Goal: Information Seeking & Learning: Find specific fact

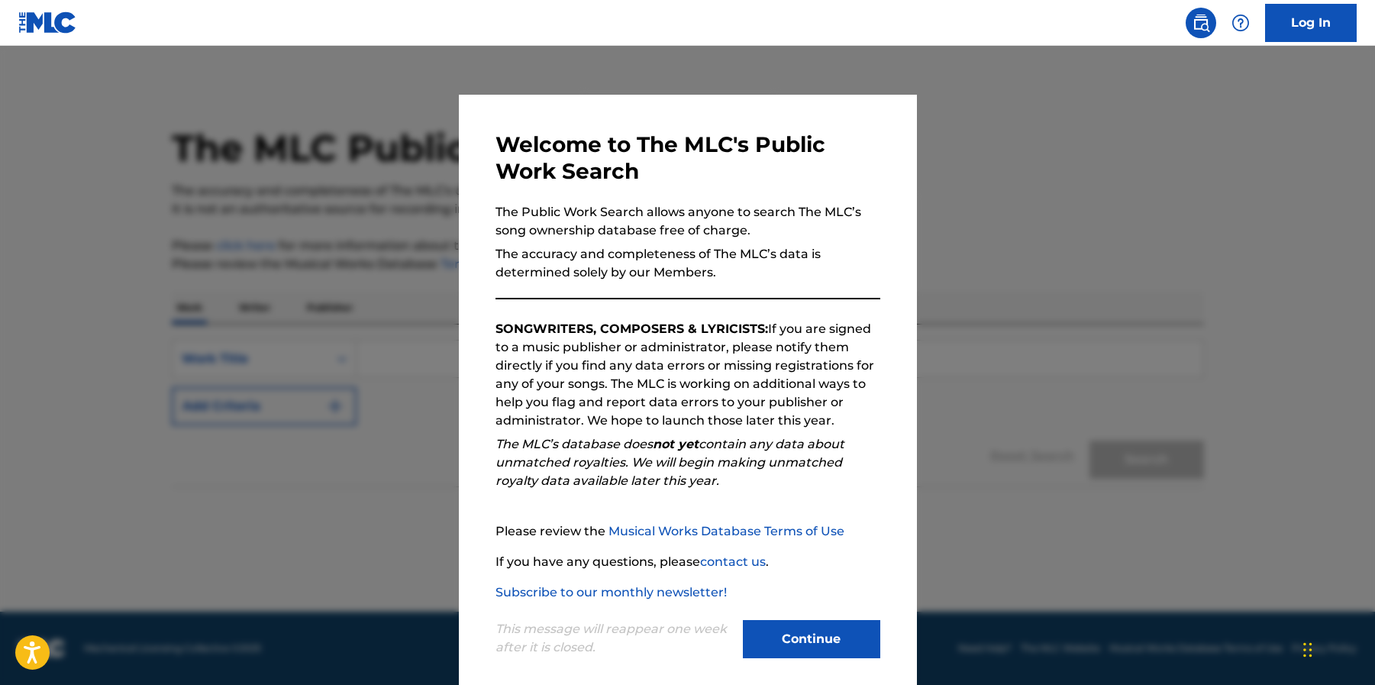
click at [775, 634] on button "Continue" at bounding box center [811, 639] width 137 height 38
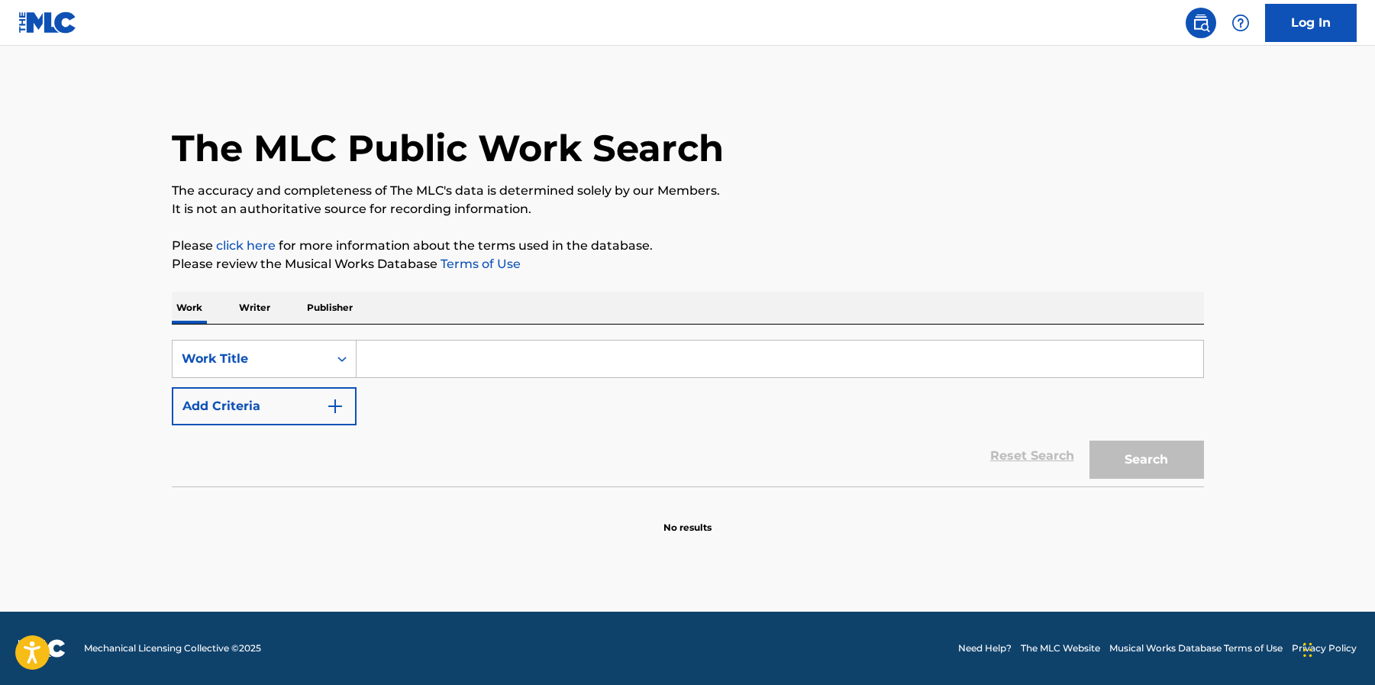
click at [465, 355] on input "Search Form" at bounding box center [780, 359] width 847 height 37
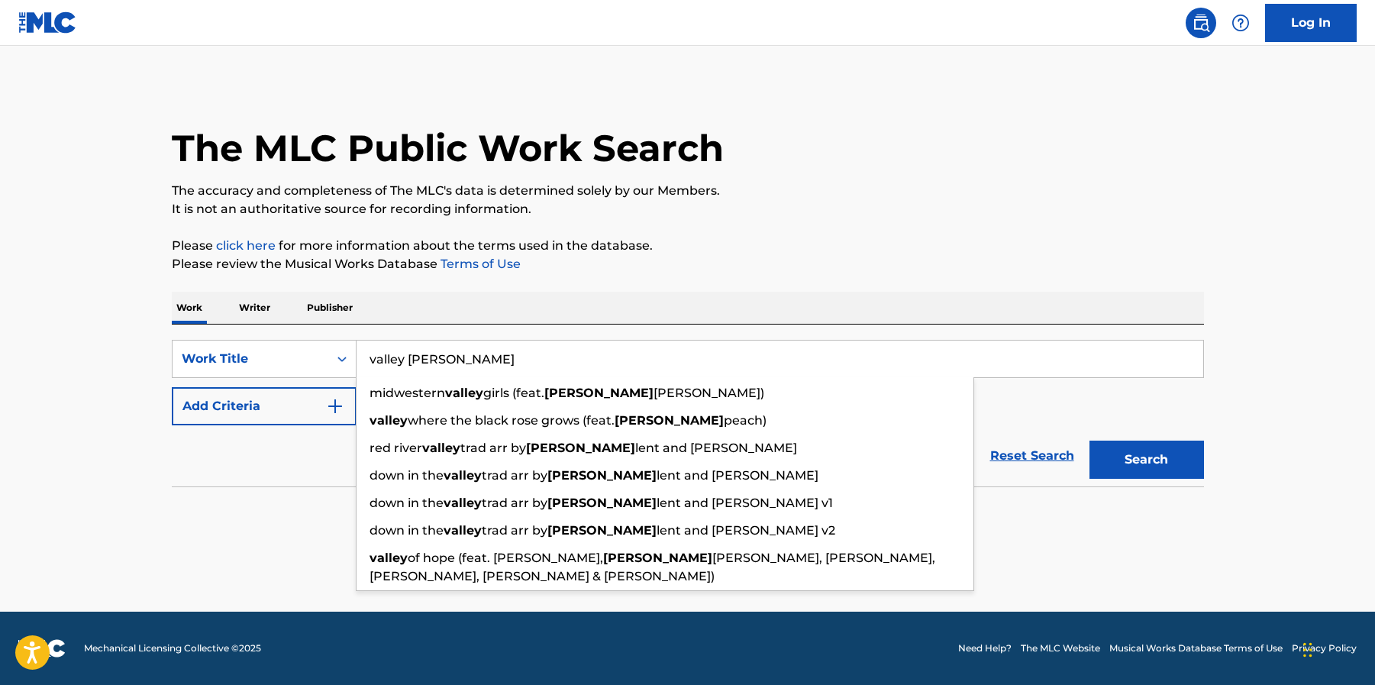
type input "valley [PERSON_NAME]"
click at [318, 413] on button "Add Criteria" at bounding box center [264, 406] width 185 height 38
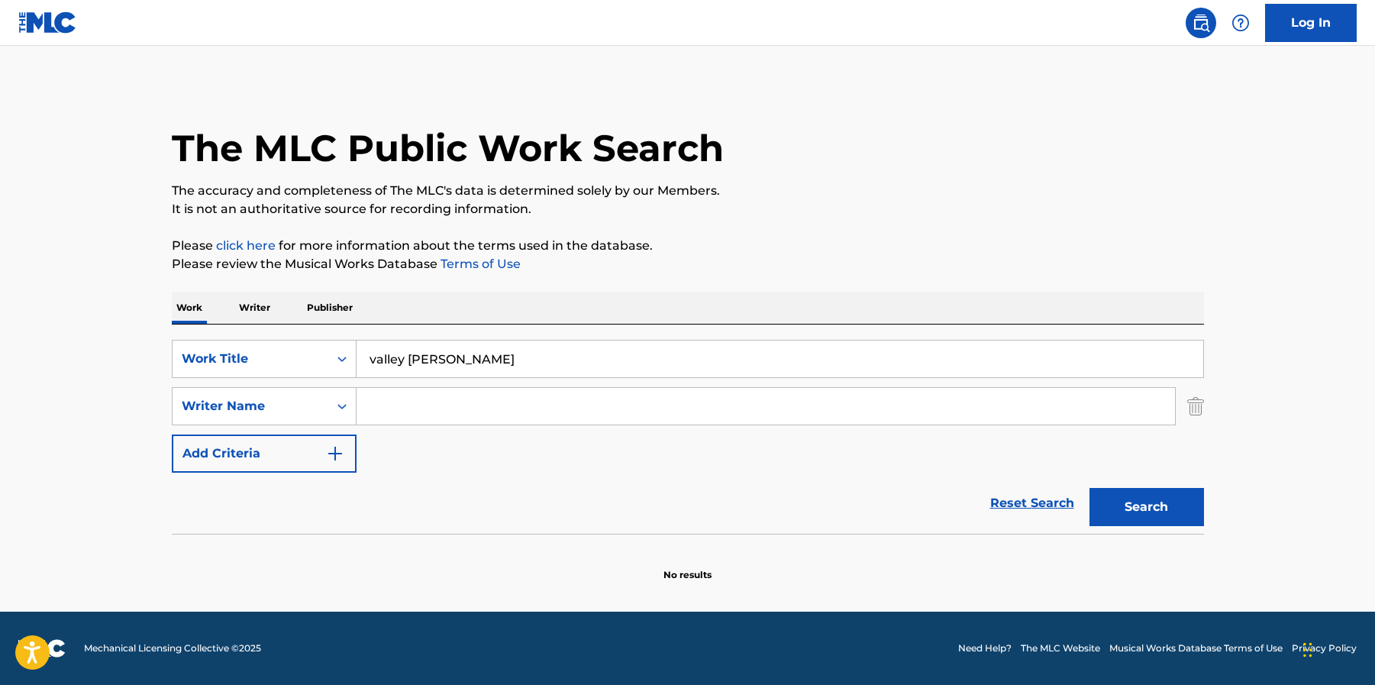
click at [456, 398] on input "Search Form" at bounding box center [766, 406] width 818 height 37
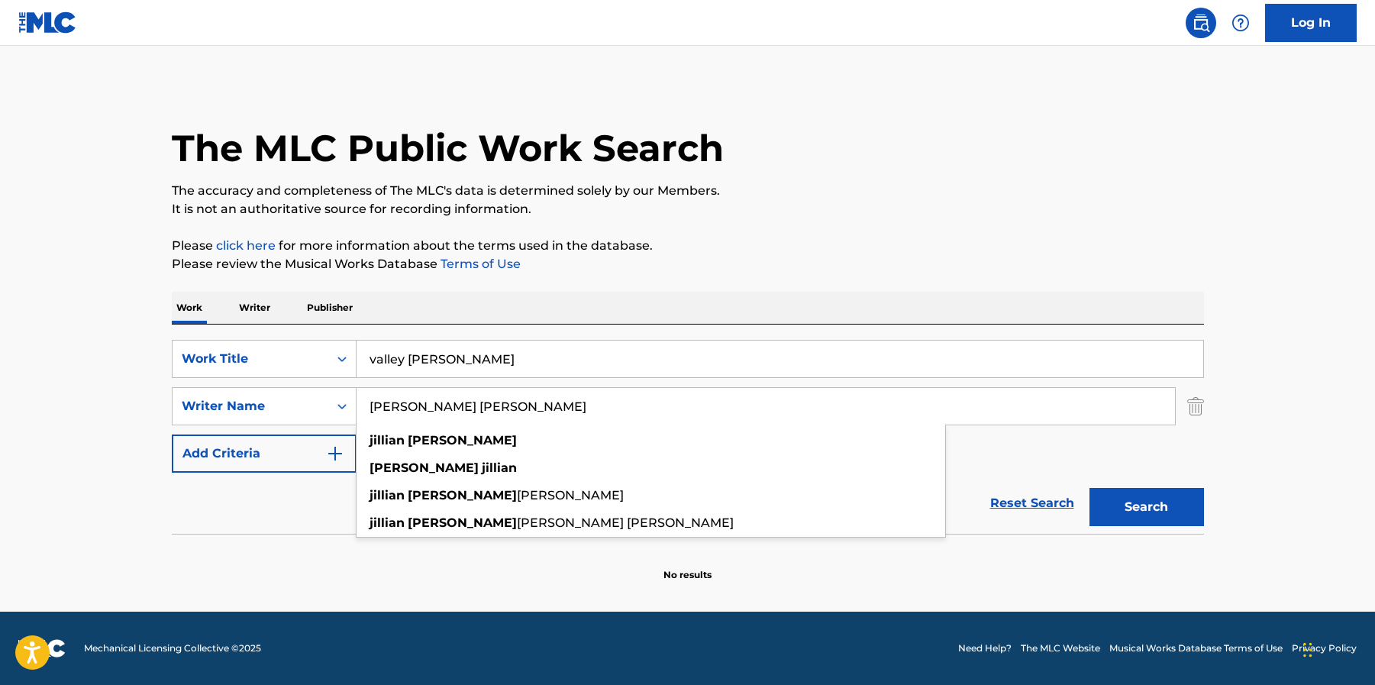
type input "[PERSON_NAME] [PERSON_NAME]"
click at [1089, 488] on button "Search" at bounding box center [1146, 507] width 115 height 38
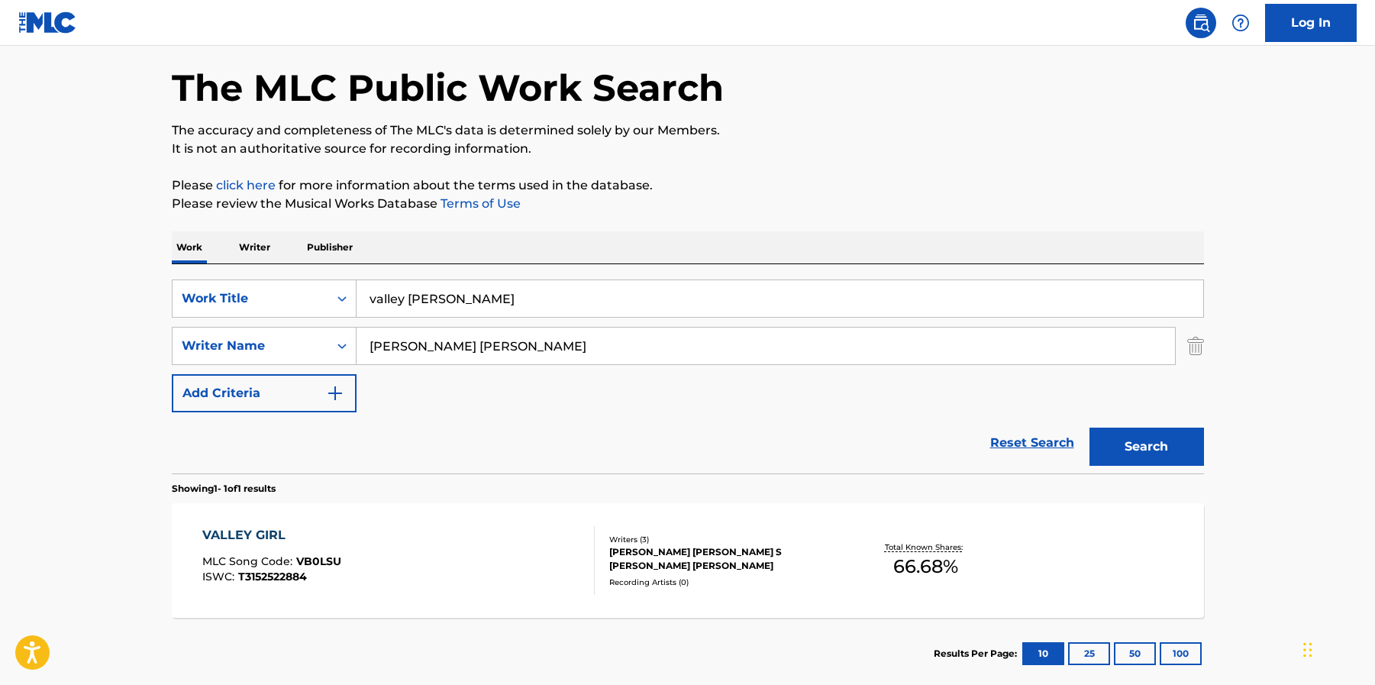
scroll to position [70, 0]
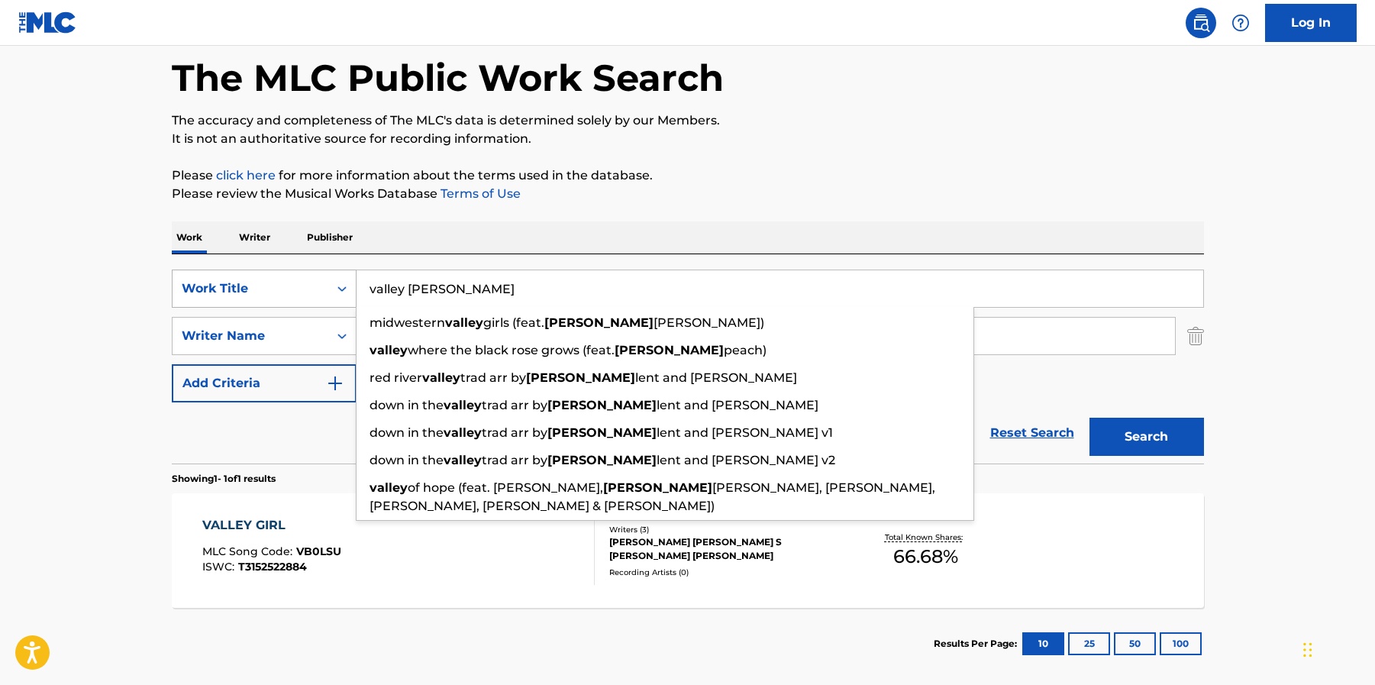
drag, startPoint x: 480, startPoint y: 291, endPoint x: 263, endPoint y: 271, distance: 217.7
click at [263, 271] on div "SearchWithCriteria1d3d7e45-7a5e-4d5b-81ec-947382065301 Work Title valley [PERSO…" at bounding box center [688, 289] width 1032 height 38
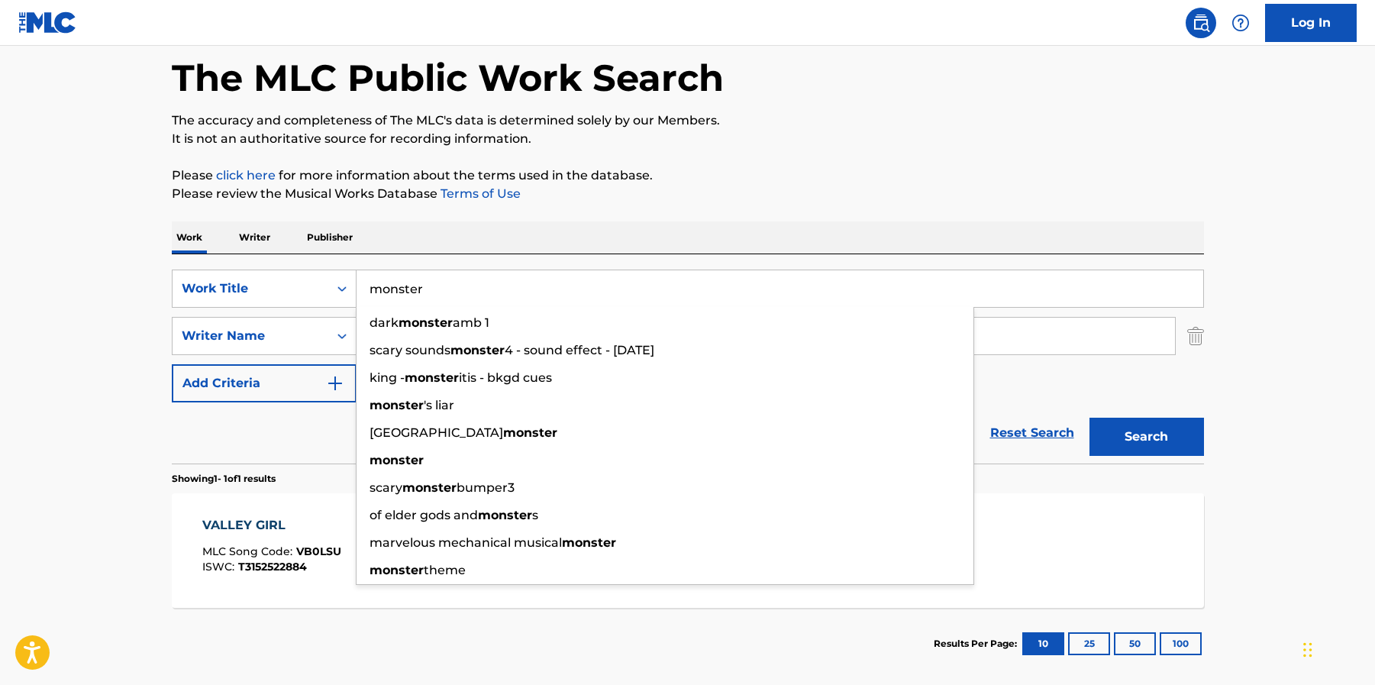
type input "monster"
click at [1089, 418] on button "Search" at bounding box center [1146, 437] width 115 height 38
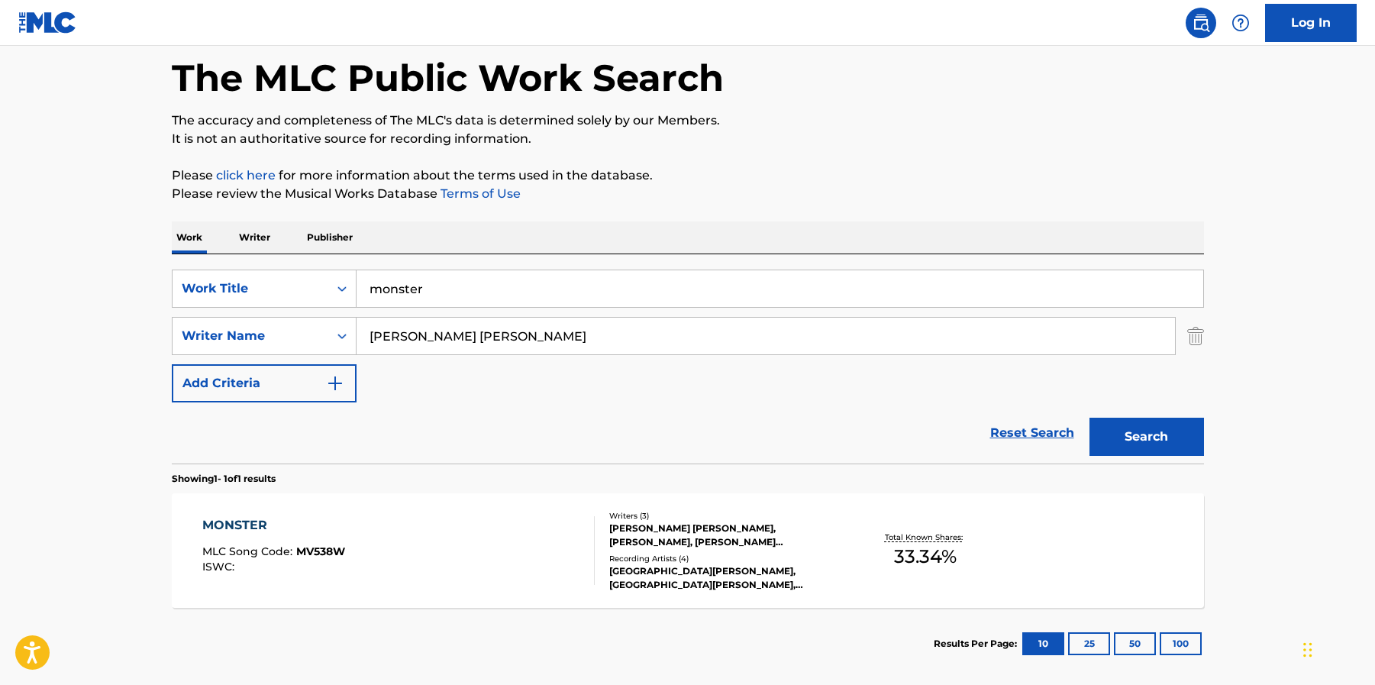
click at [482, 531] on div "MONSTER MLC Song Code : MV538W ISWC :" at bounding box center [398, 550] width 392 height 69
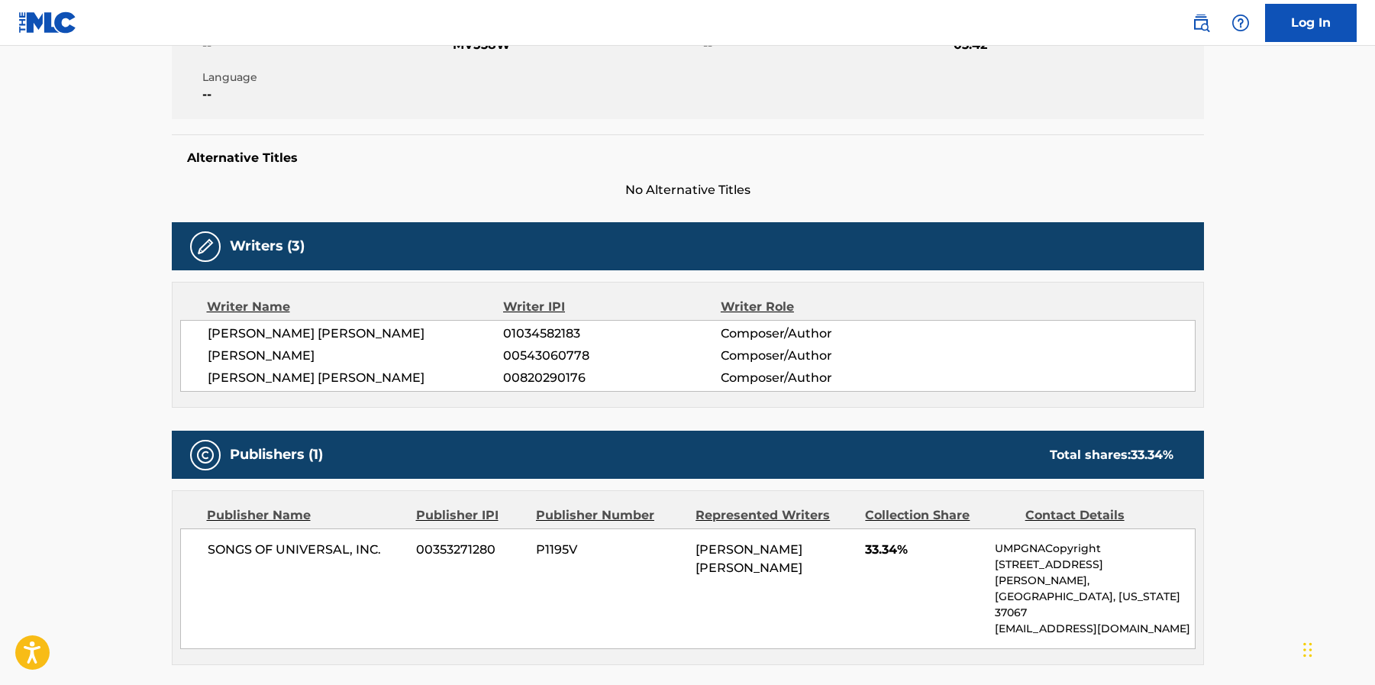
scroll to position [335, 0]
